Goal: Find specific fact: Find contact information

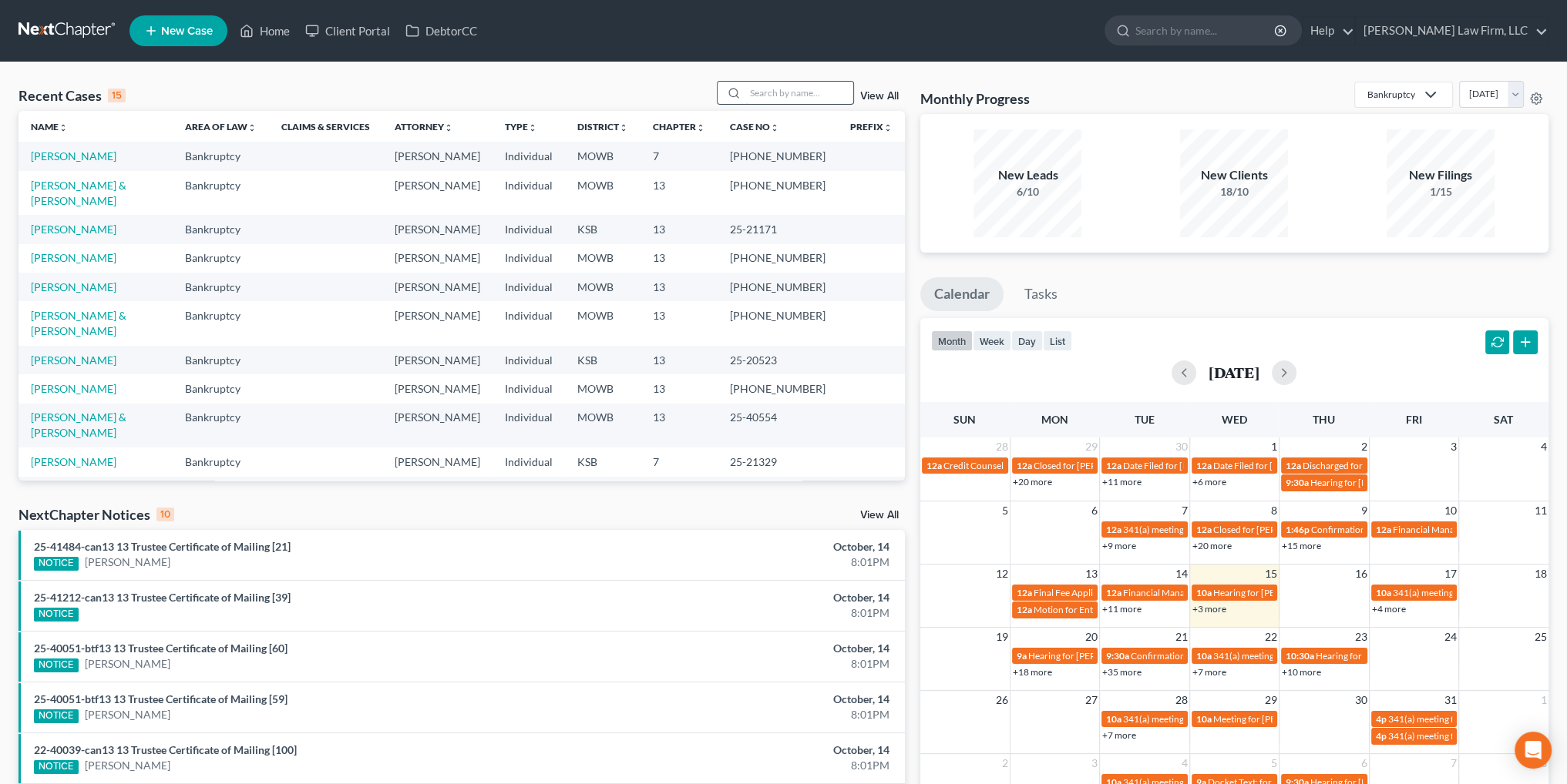
click at [777, 99] on input "search" at bounding box center [799, 93] width 108 height 23
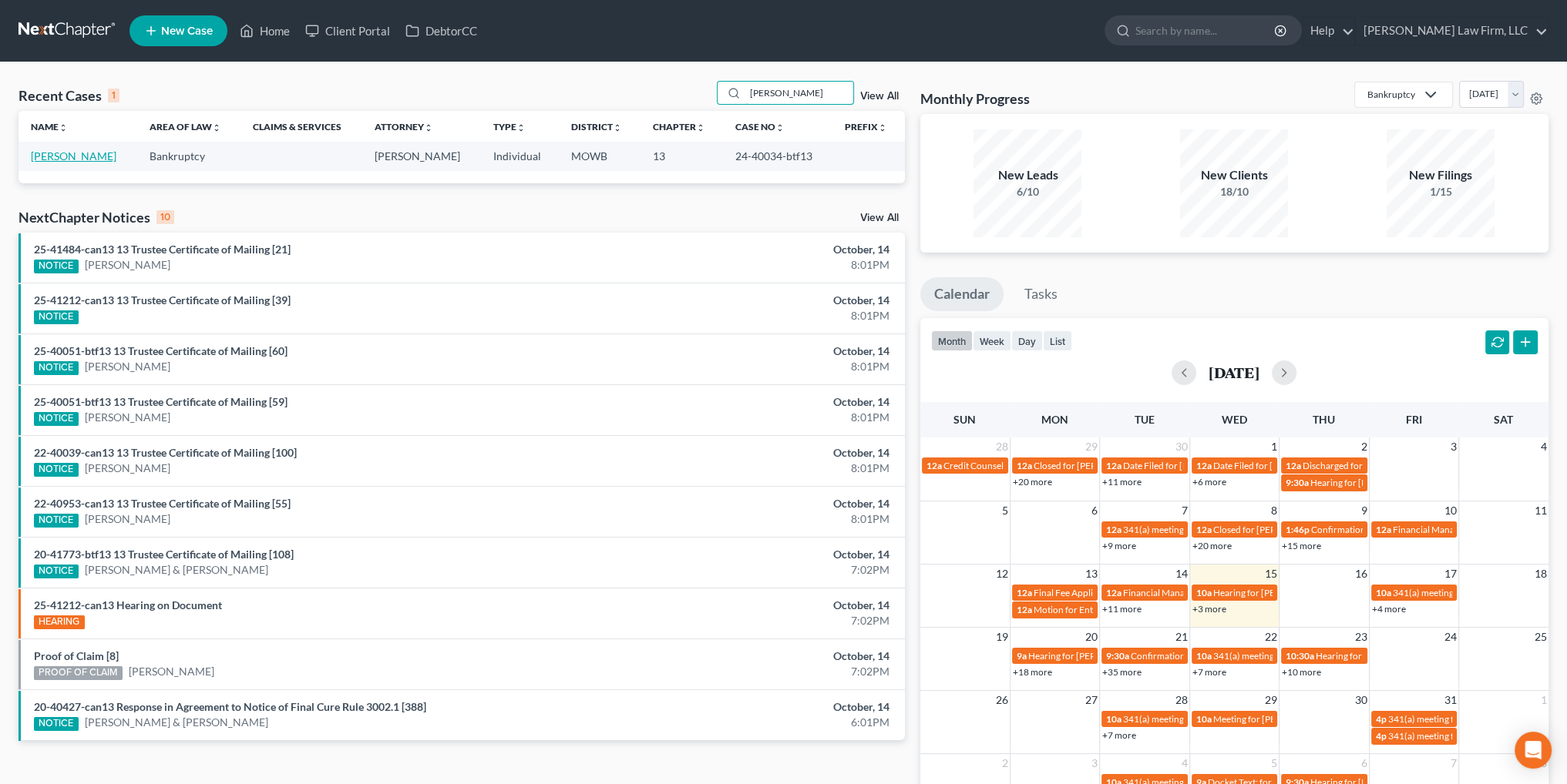
type input "[PERSON_NAME]"
click at [59, 158] on link "[PERSON_NAME]" at bounding box center [74, 156] width 86 height 13
select select "6"
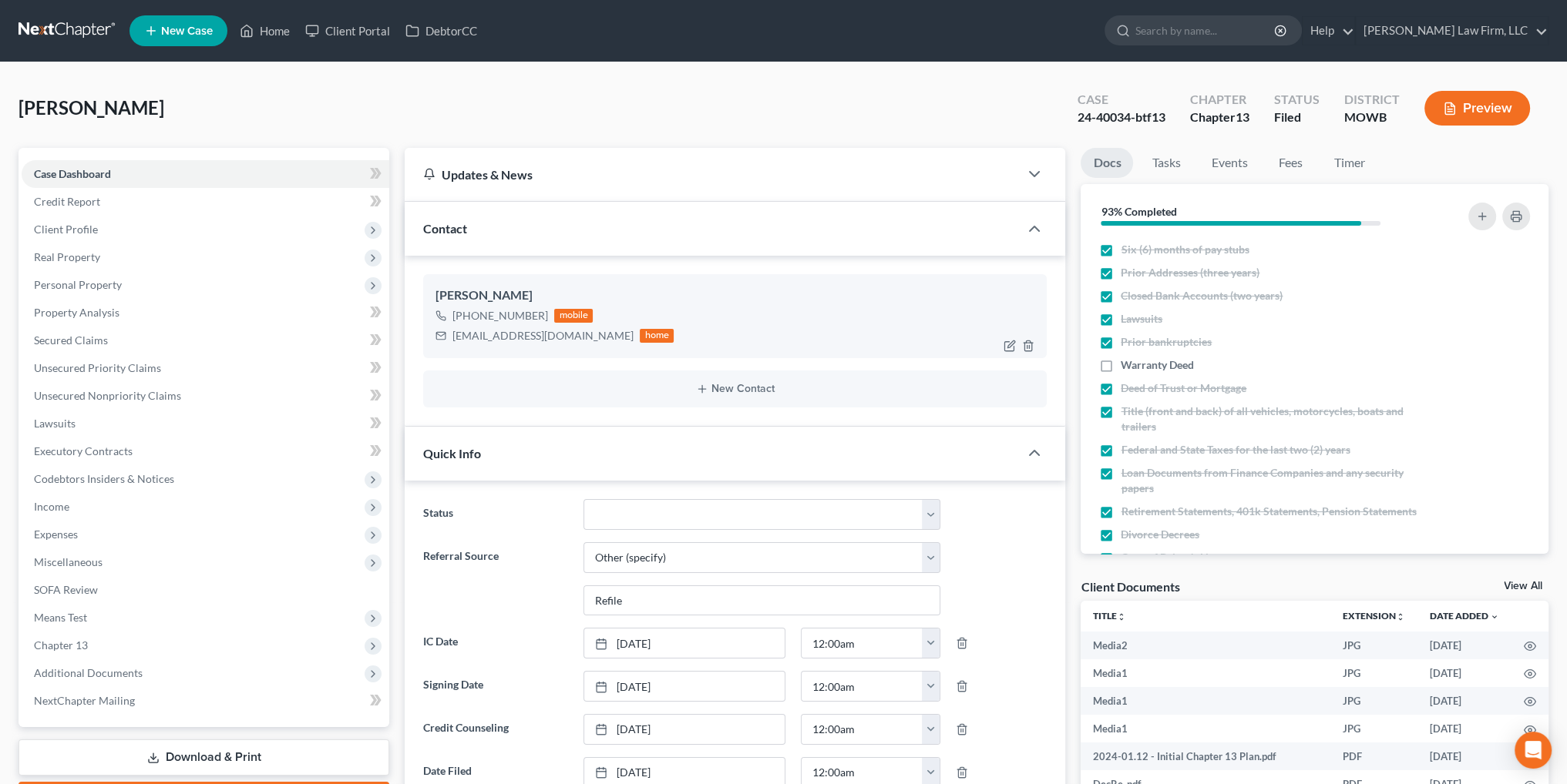
scroll to position [16048, 0]
drag, startPoint x: 595, startPoint y: 340, endPoint x: 454, endPoint y: 340, distance: 141.0
click at [454, 340] on div "[EMAIL_ADDRESS][DOMAIN_NAME] home" at bounding box center [554, 336] width 238 height 20
copy div "[EMAIL_ADDRESS][DOMAIN_NAME]"
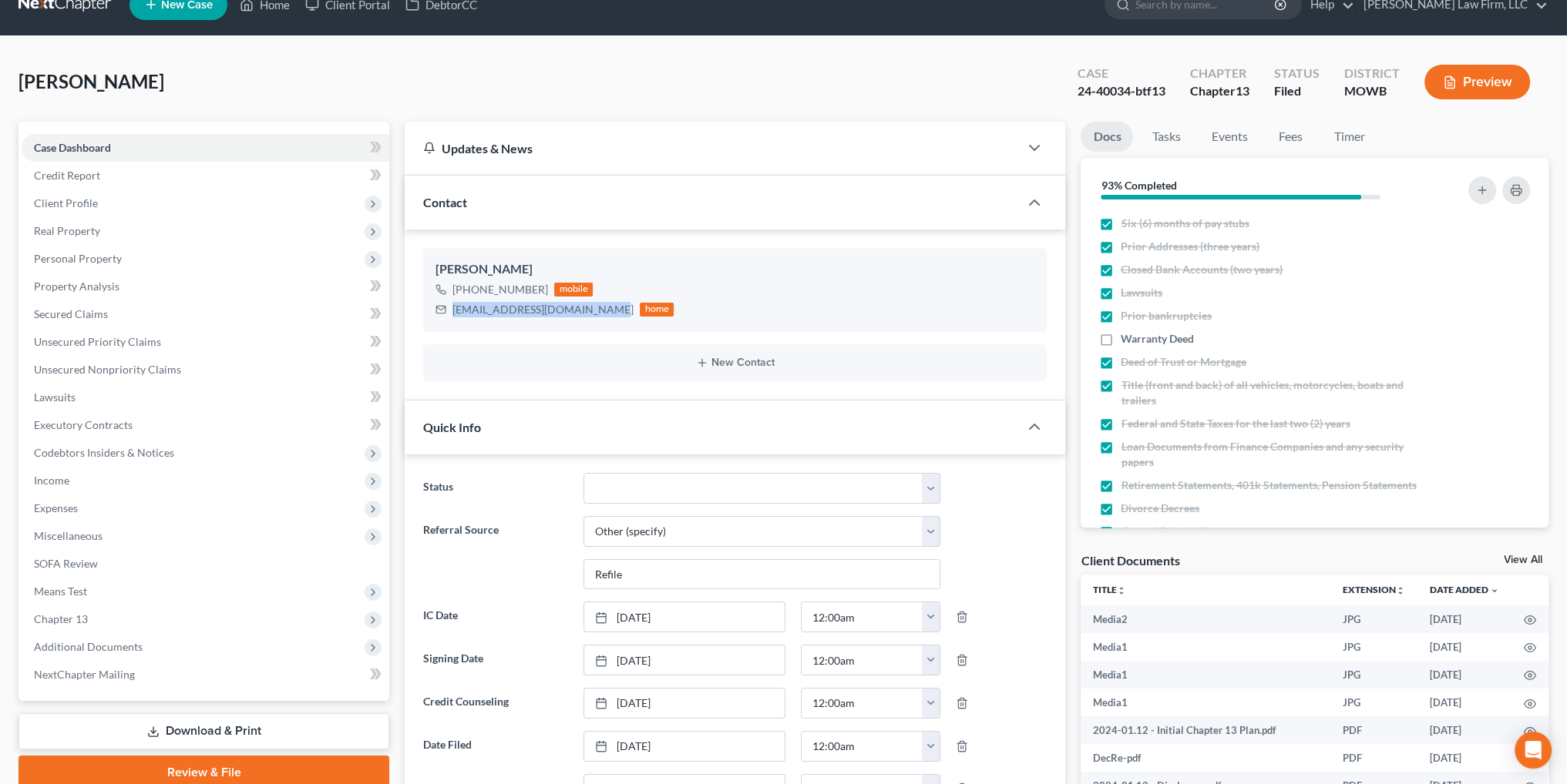
scroll to position [0, 0]
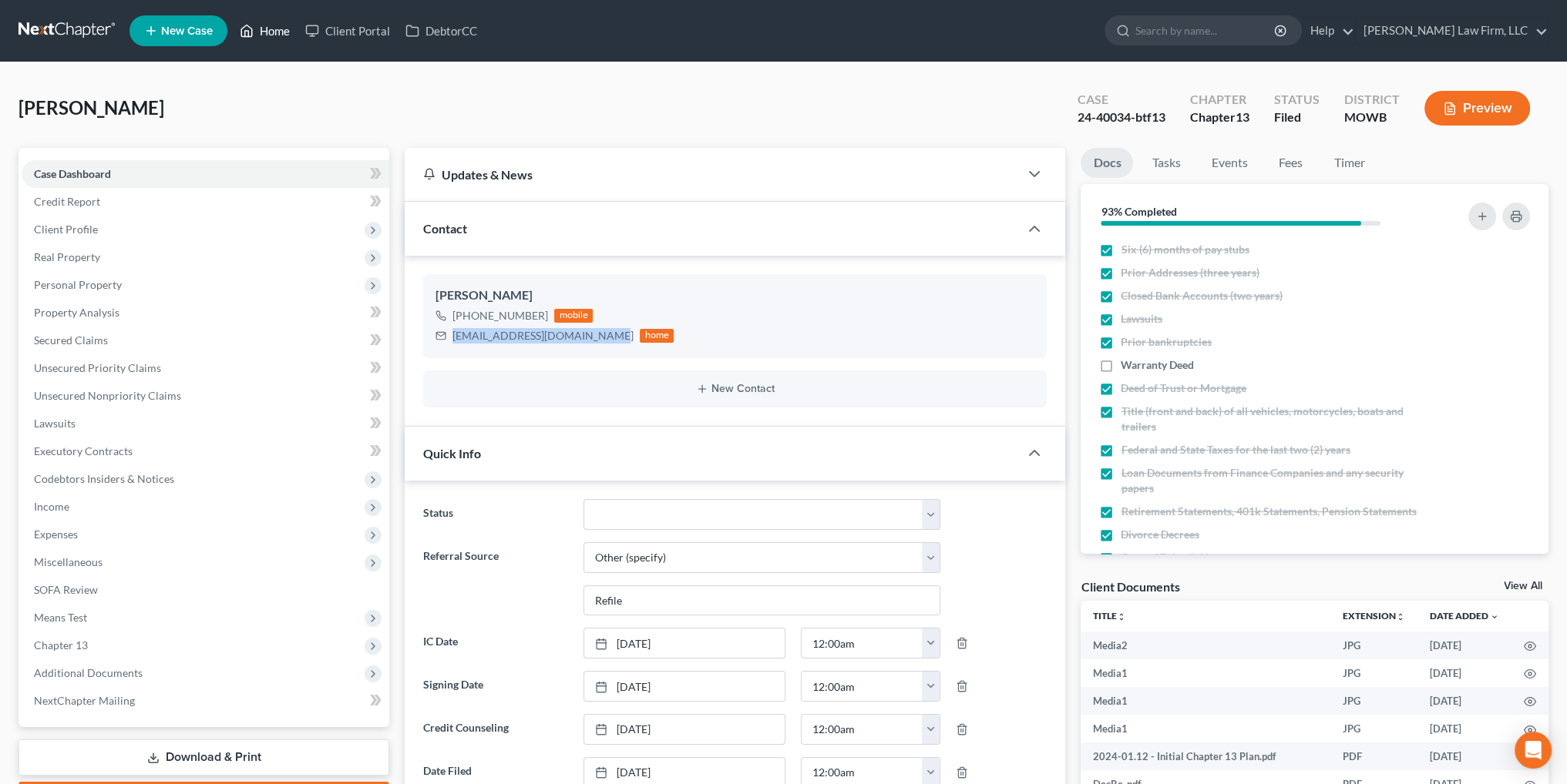
click at [267, 28] on link "Home" at bounding box center [265, 30] width 66 height 28
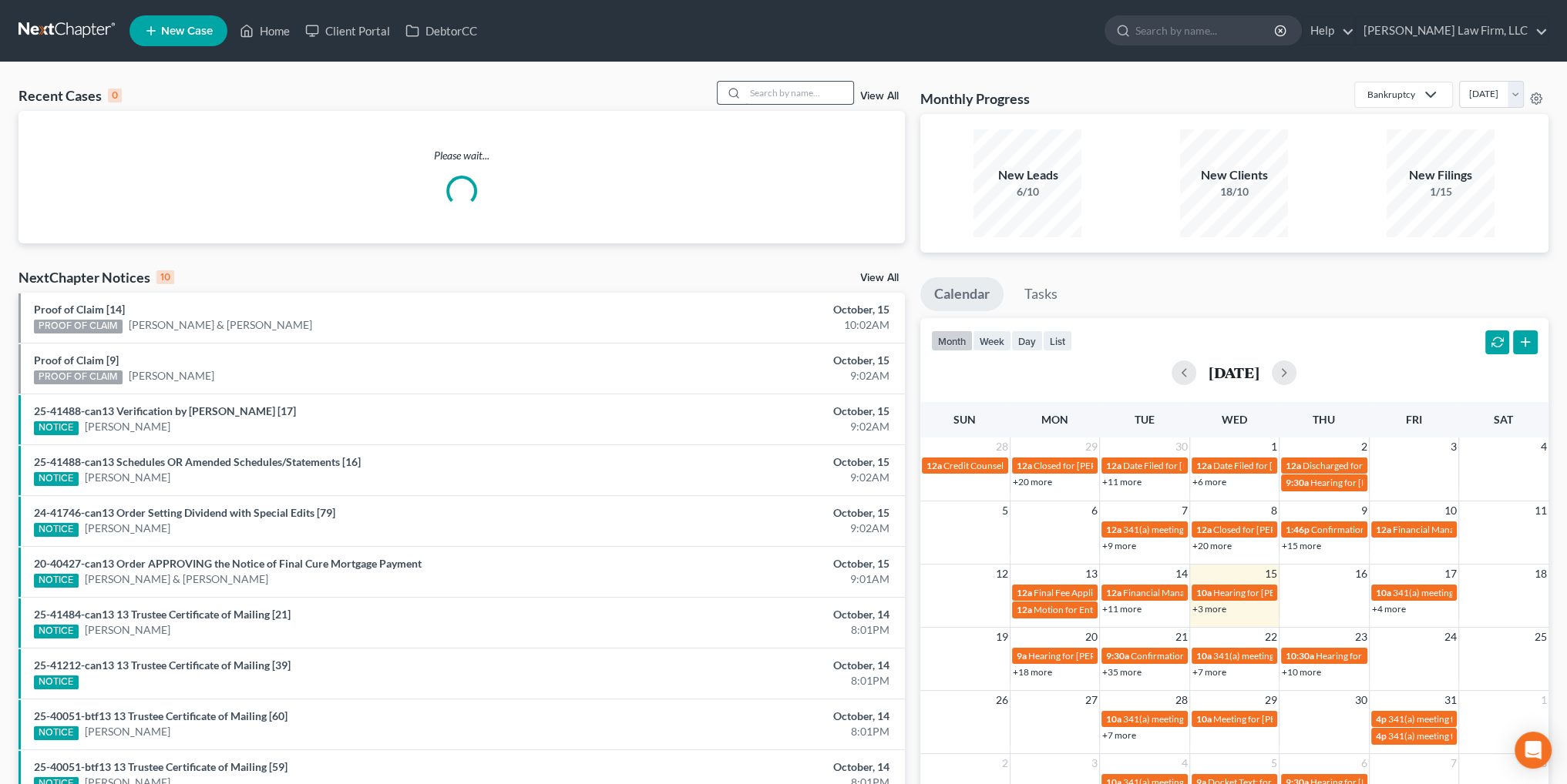
click at [767, 95] on input "search" at bounding box center [799, 93] width 108 height 23
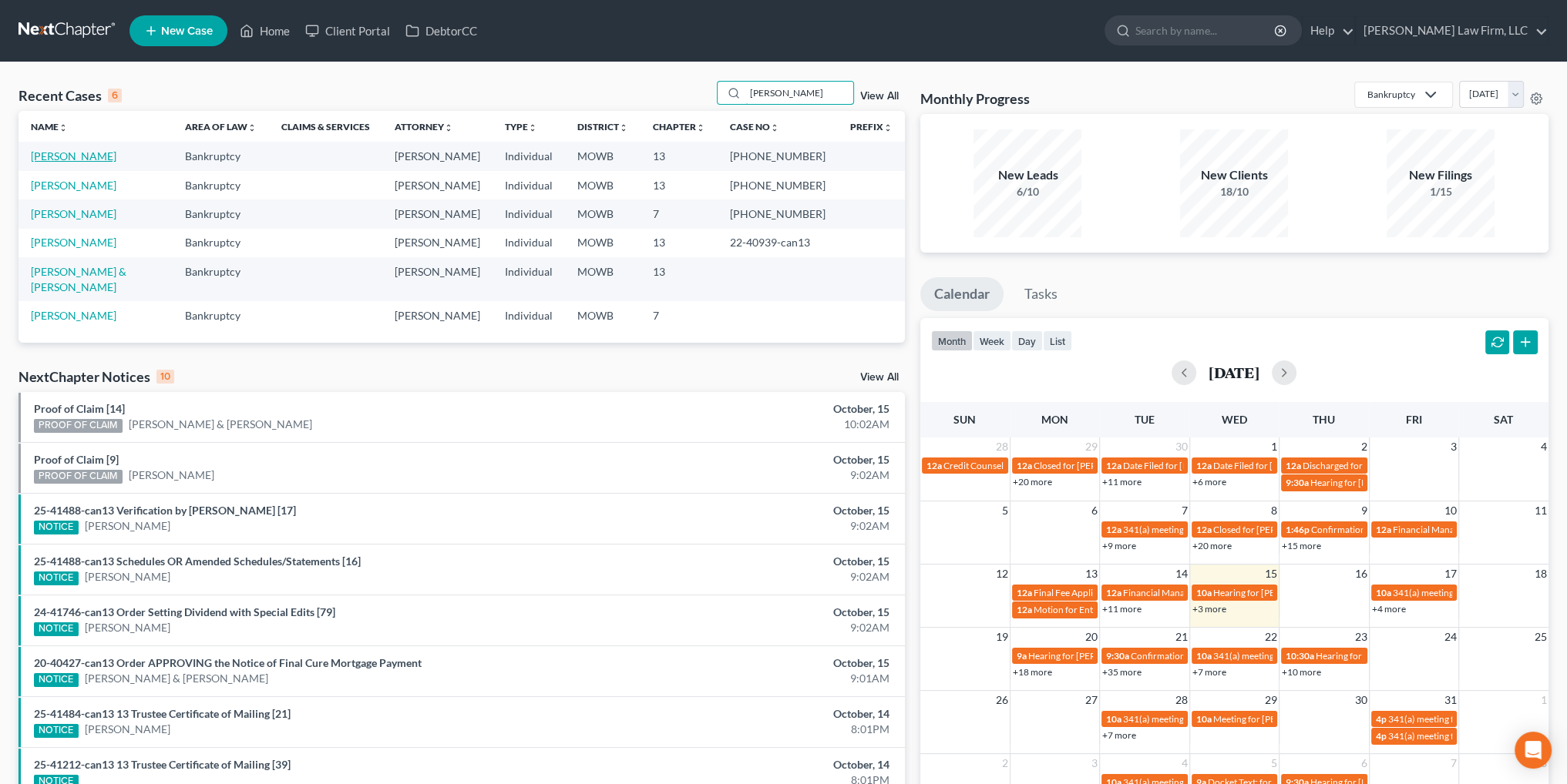
type input "[PERSON_NAME]"
click at [46, 156] on link "[PERSON_NAME]" at bounding box center [74, 156] width 86 height 13
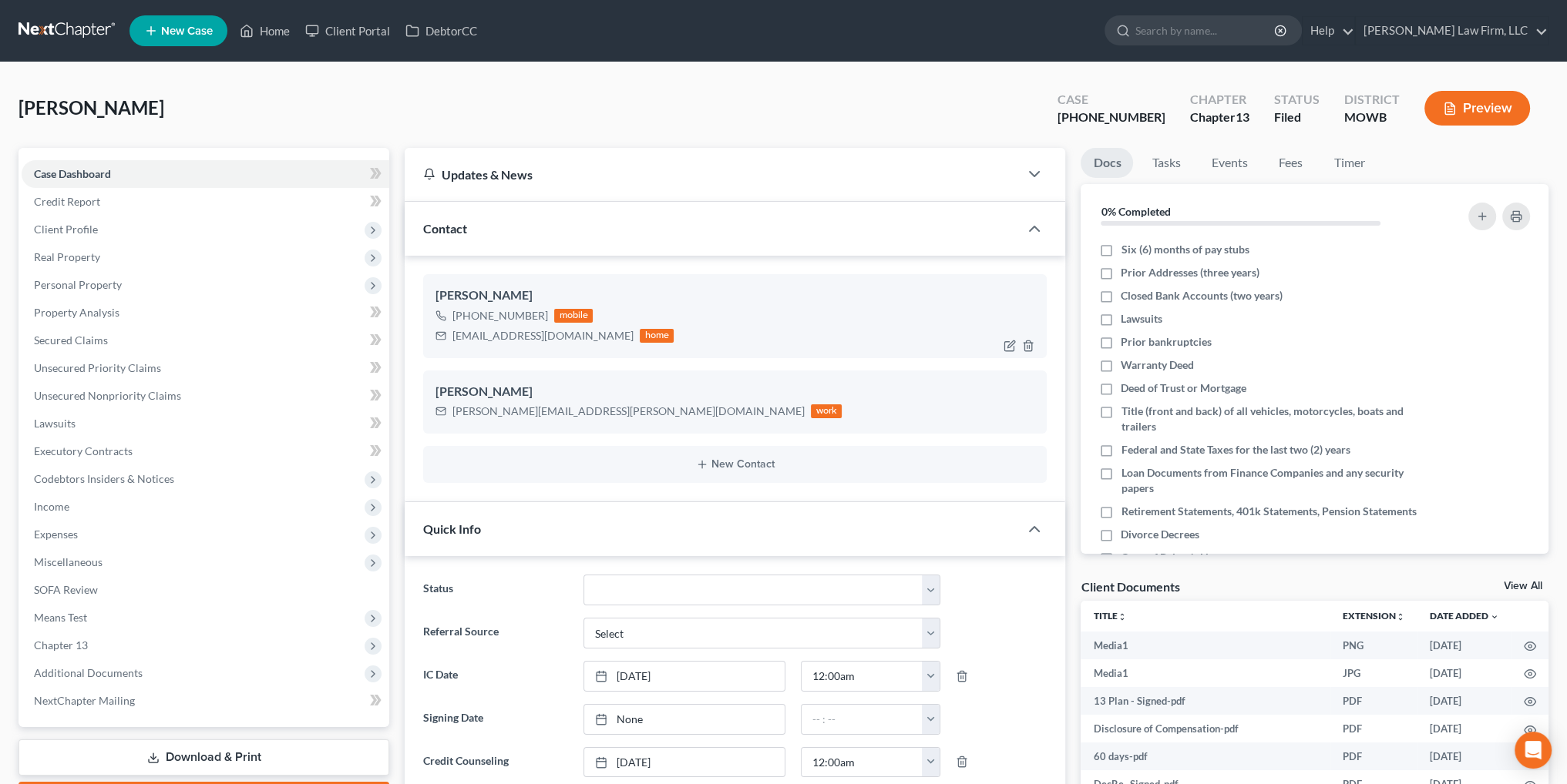
scroll to position [5095, 0]
drag, startPoint x: 587, startPoint y: 336, endPoint x: 454, endPoint y: 339, distance: 133.0
click at [454, 339] on div "[EMAIL_ADDRESS][DOMAIN_NAME] home" at bounding box center [554, 336] width 238 height 20
copy div "[EMAIL_ADDRESS][DOMAIN_NAME]"
drag, startPoint x: 588, startPoint y: 411, endPoint x: 453, endPoint y: 414, distance: 135.0
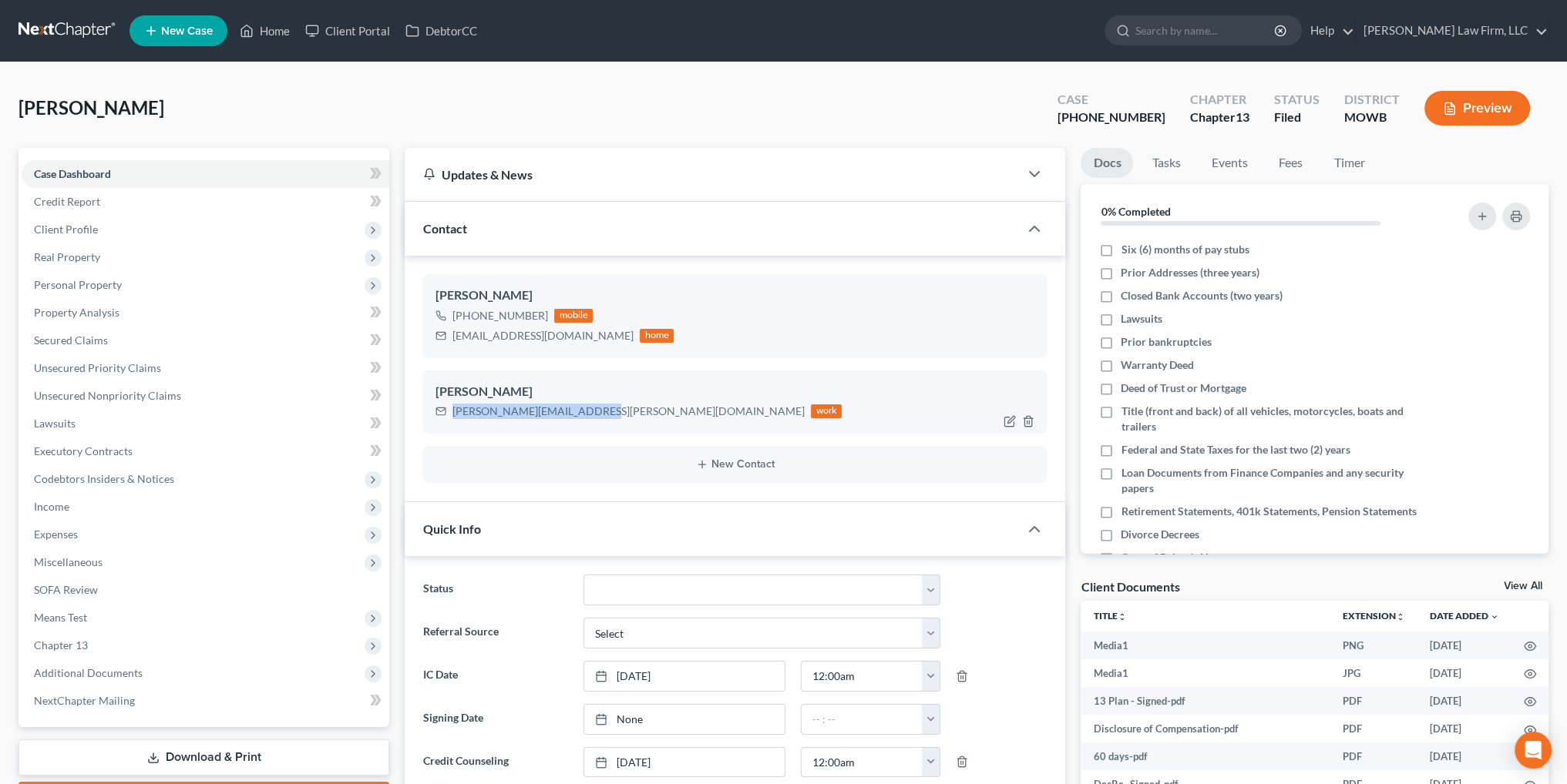
click at [453, 414] on div "[PERSON_NAME][EMAIL_ADDRESS][PERSON_NAME][DOMAIN_NAME] work" at bounding box center [638, 411] width 406 height 20
copy div "[PERSON_NAME][EMAIL_ADDRESS][PERSON_NAME][DOMAIN_NAME]"
click at [258, 25] on link "Home" at bounding box center [265, 30] width 66 height 28
